Goal: Check status: Check status

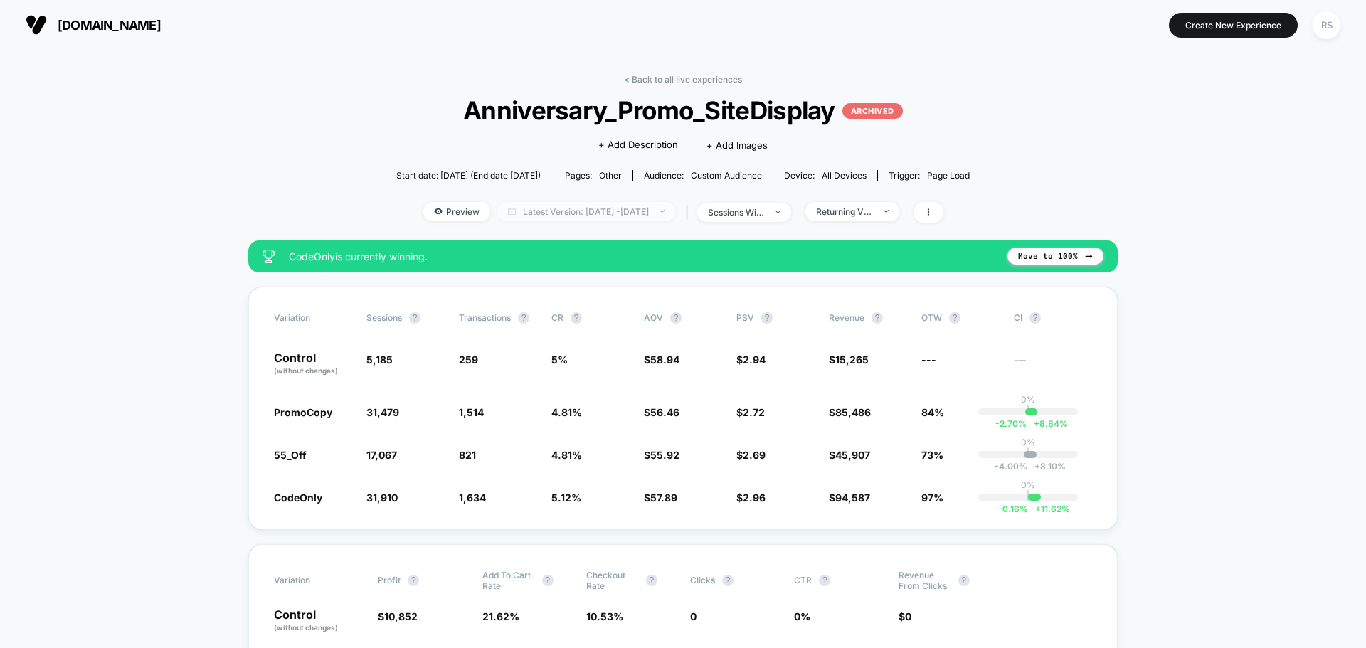
click at [539, 203] on span "Latest Version: Jun 15, 2025 - Jun 18, 2025" at bounding box center [586, 211] width 178 height 19
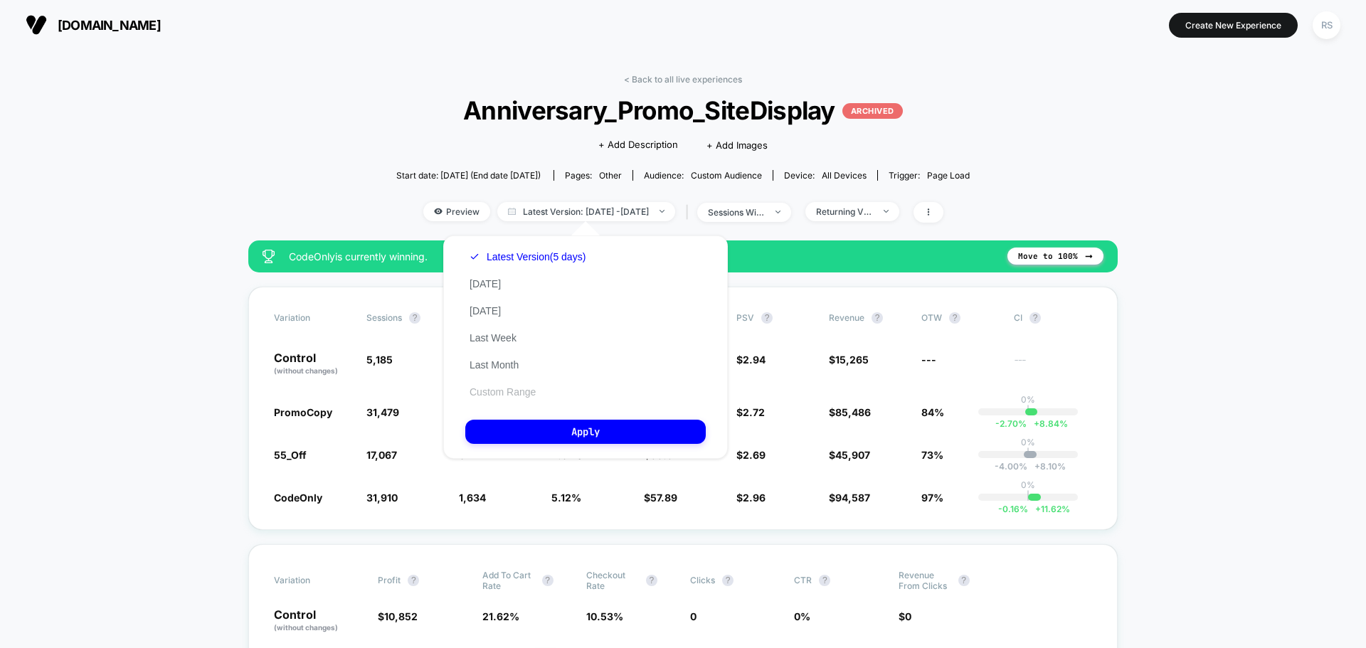
click at [521, 393] on button "Custom Range" at bounding box center [502, 391] width 75 height 13
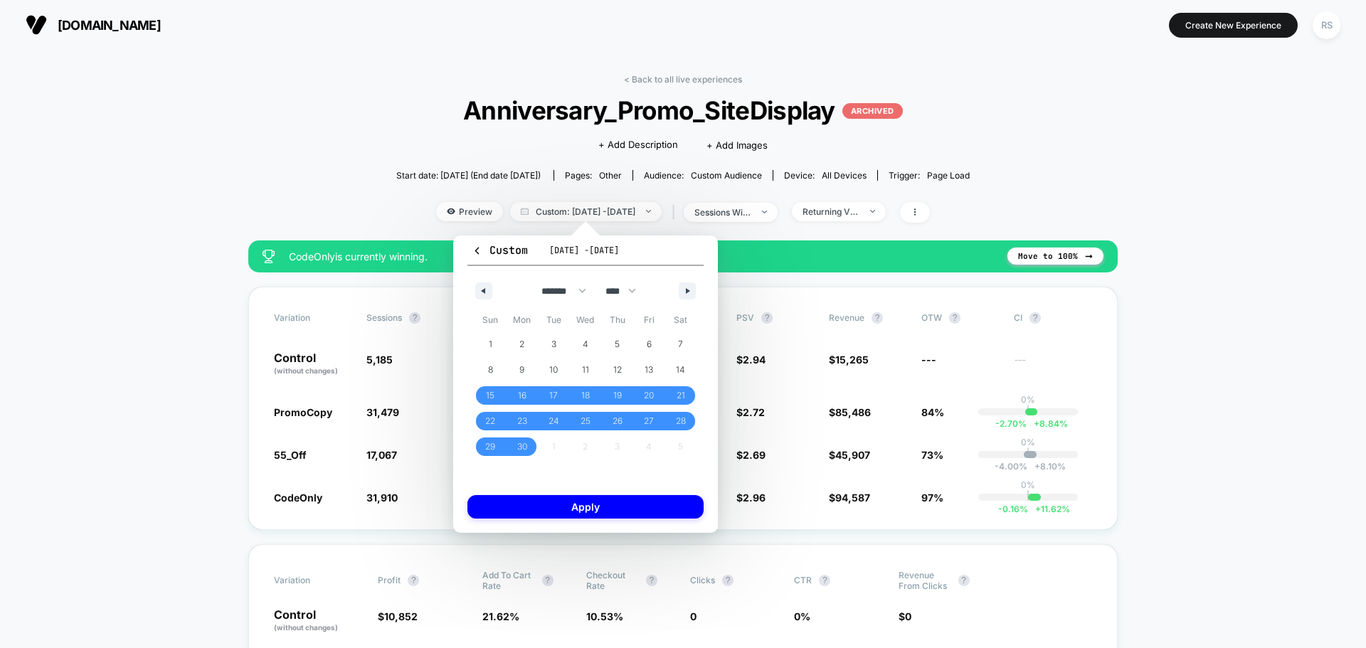
click at [484, 278] on div "******* ******** ***** ***** *** **** **** ****** ********* ******* ******** **…" at bounding box center [585, 287] width 236 height 43
click at [484, 288] on icon "button" at bounding box center [481, 291] width 7 height 6
select select "*"
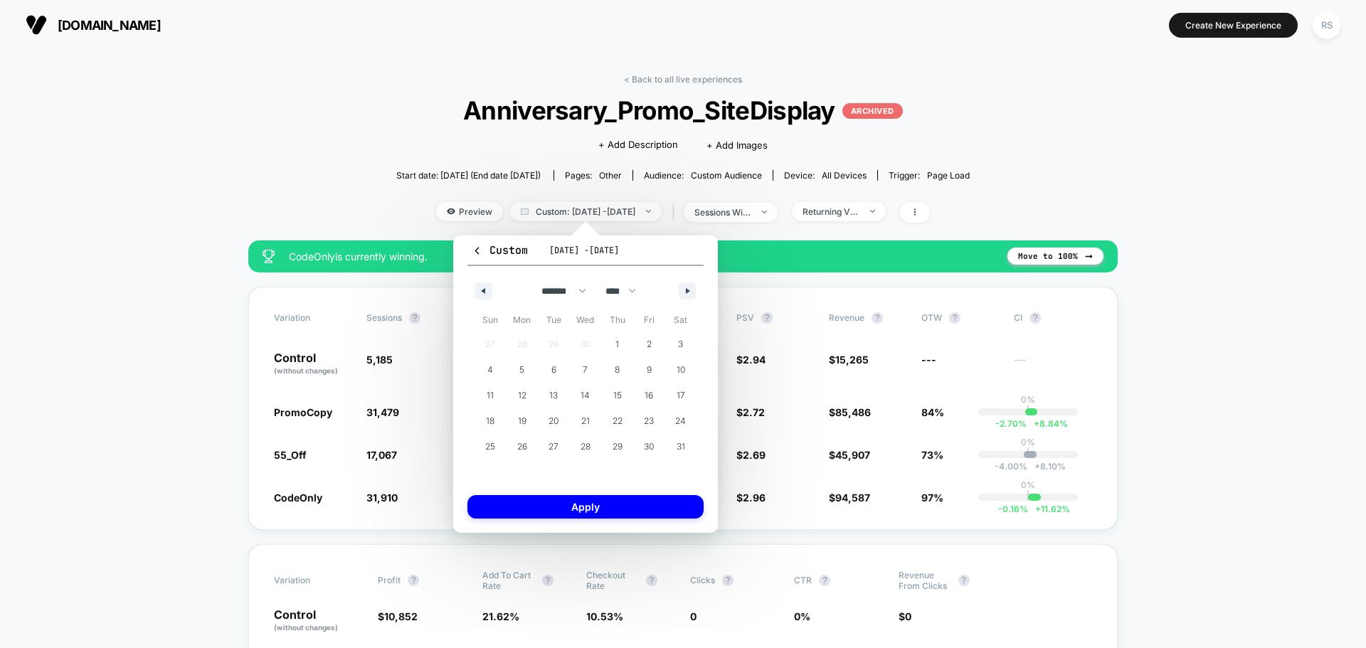
click at [471, 250] on button "Custom Jun 15, 2025 - Aug 14, 2025" at bounding box center [585, 254] width 236 height 23
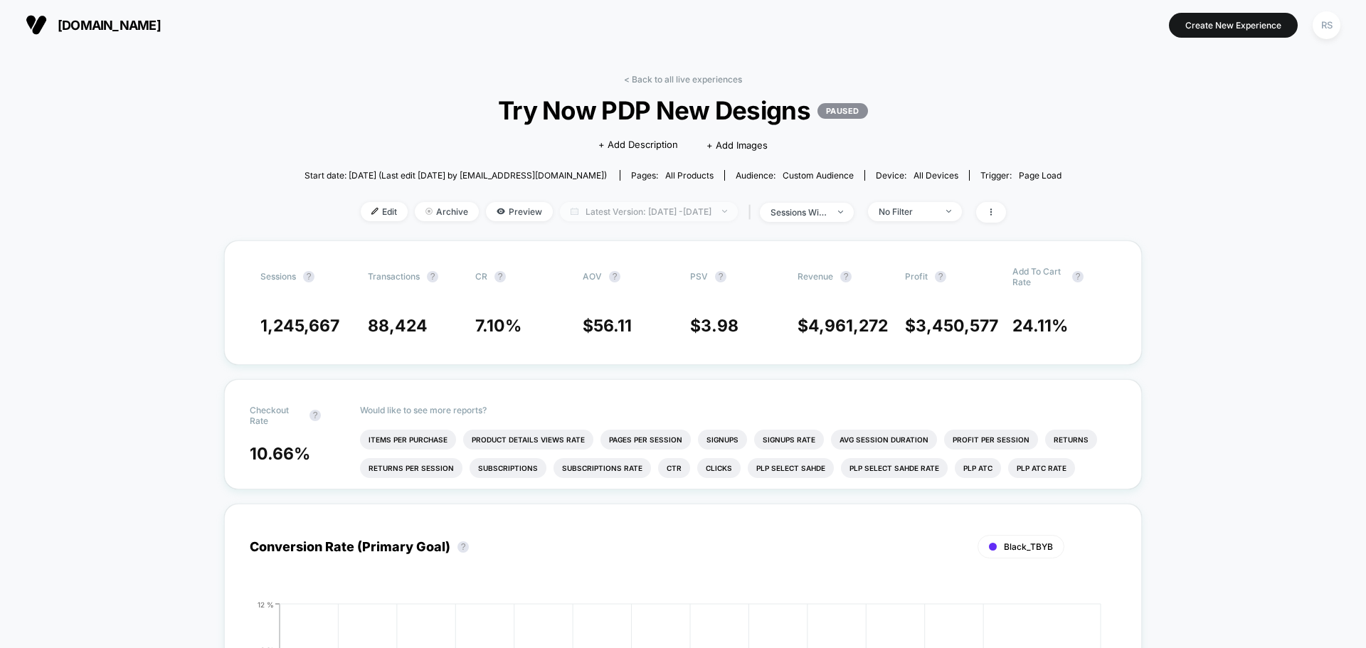
click at [696, 213] on span "Latest Version: [DATE] - [DATE]" at bounding box center [649, 211] width 178 height 19
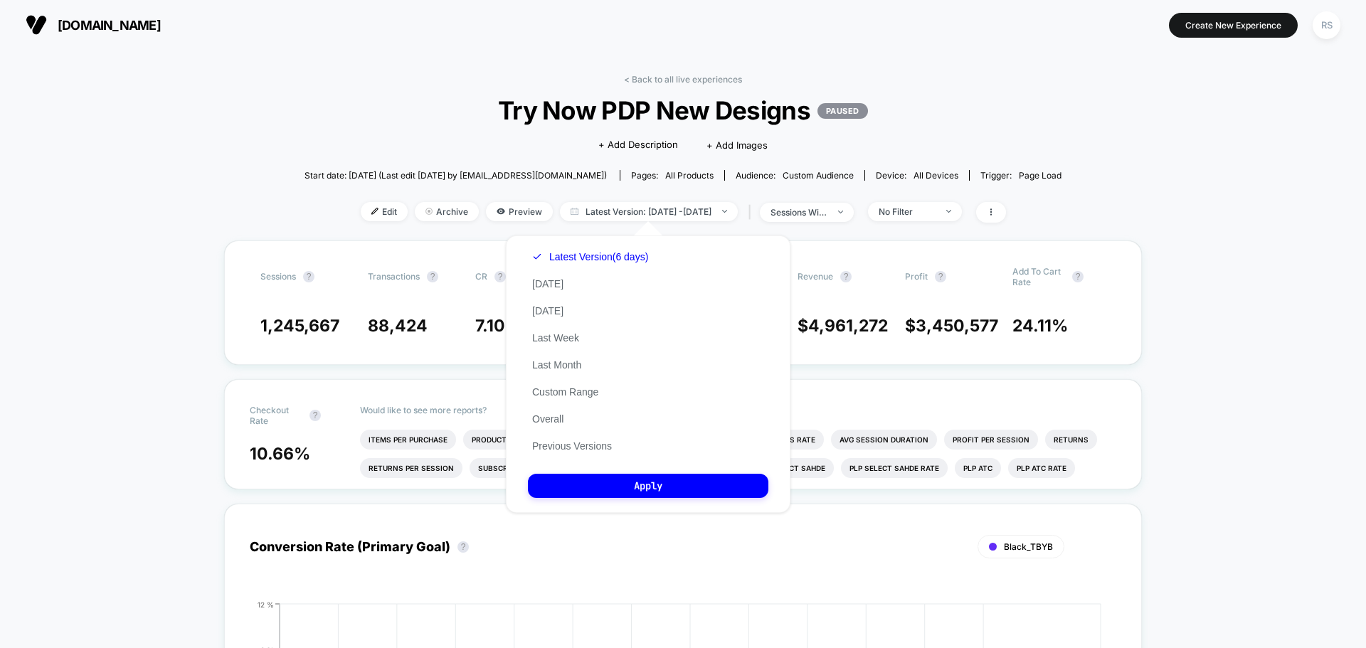
click at [574, 459] on div "Latest Version (6 days) [DATE] [DATE] Last Week Last Month Custom Range Overall…" at bounding box center [590, 351] width 124 height 216
click at [575, 451] on button "Previous Versions" at bounding box center [572, 446] width 88 height 13
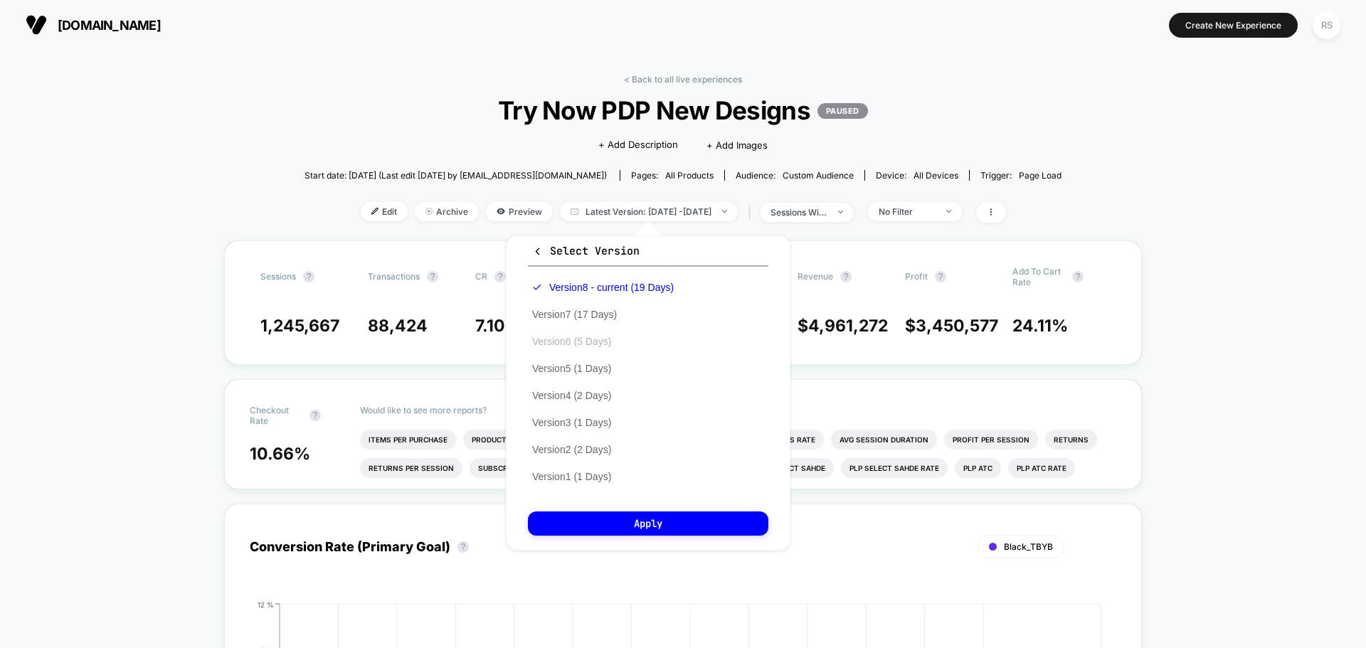
click at [607, 316] on button "Version 7 (17 Days)" at bounding box center [574, 314] width 93 height 13
click at [677, 494] on button "Apply" at bounding box center [648, 523] width 240 height 24
